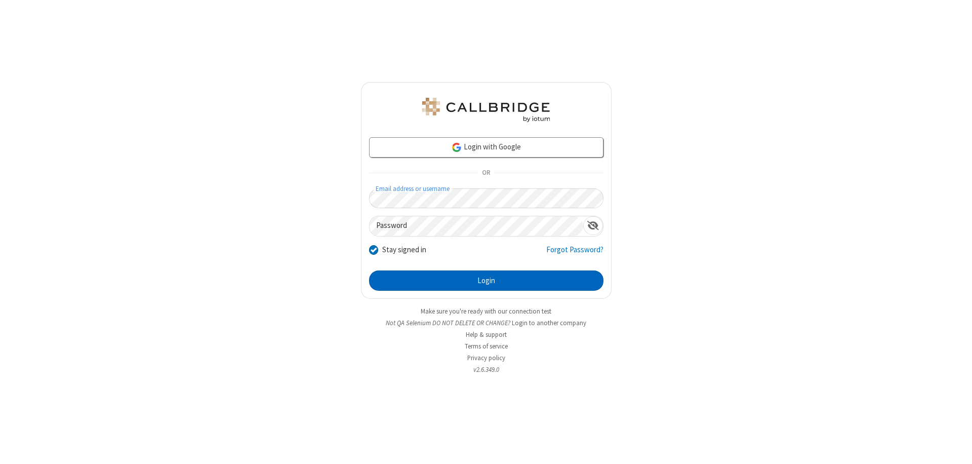
click at [486, 280] on button "Login" at bounding box center [486, 280] width 234 height 20
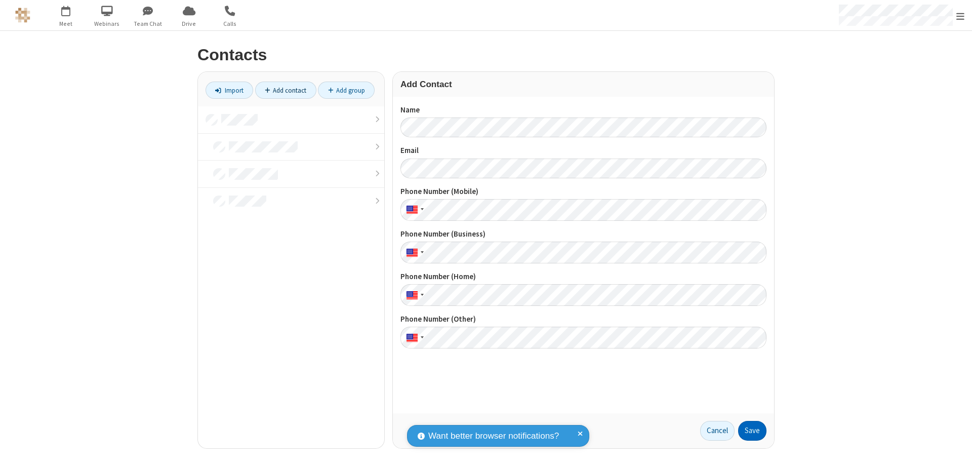
click at [752, 430] on button "Save" at bounding box center [752, 431] width 28 height 20
